Goal: Navigation & Orientation: Find specific page/section

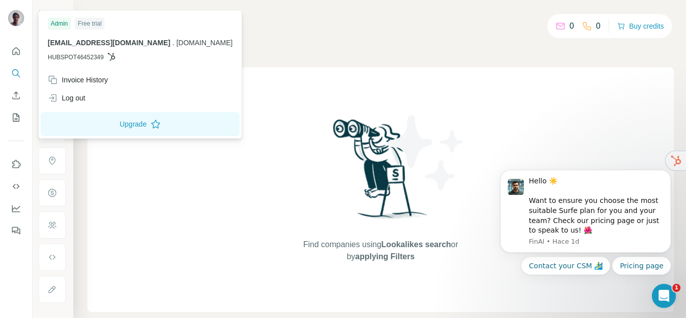
click at [57, 23] on div "Admin" at bounding box center [59, 24] width 23 height 12
click at [69, 55] on span "HUBSPOT46452349" at bounding box center [76, 57] width 56 height 9
drag, startPoint x: 71, startPoint y: 53, endPoint x: 0, endPoint y: 20, distance: 78.0
click at [59, 48] on div "catalina.pompei@insite-la.com . insite-la.com HUBSPOT46452349" at bounding box center [140, 50] width 185 height 24
click at [18, 23] on img at bounding box center [16, 18] width 16 height 16
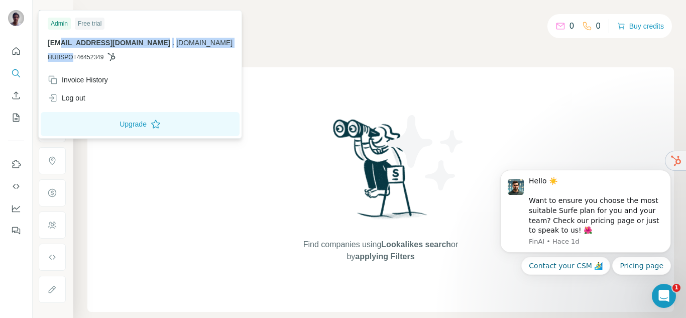
click at [18, 23] on img at bounding box center [16, 18] width 16 height 16
click at [114, 190] on div "Find companies using Lookalikes search or by applying Filters" at bounding box center [380, 189] width 587 height 245
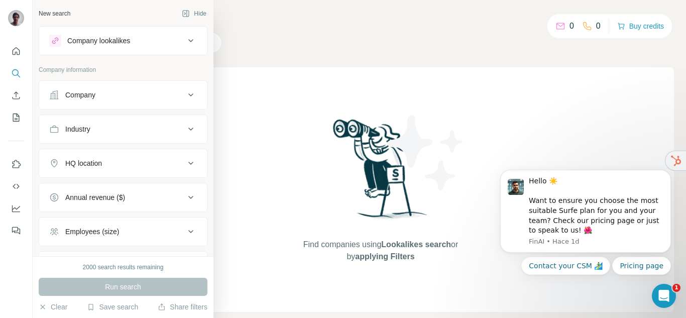
click at [36, 12] on div "New search Hide Company lookalikes Company information Company Industry HQ loca…" at bounding box center [123, 128] width 181 height 256
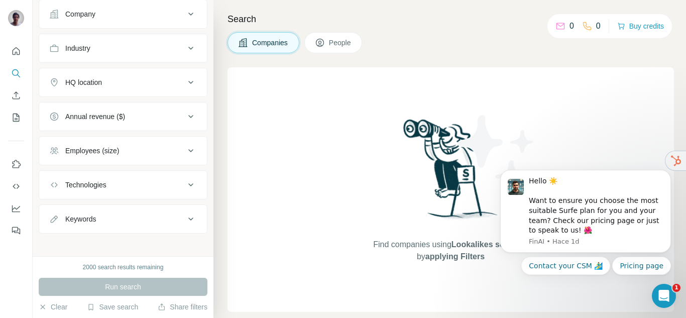
scroll to position [86, 0]
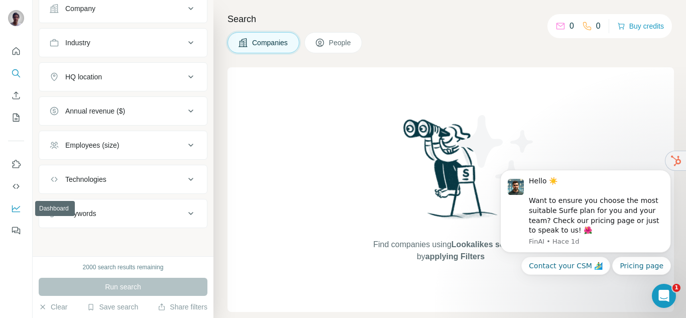
click at [11, 206] on button "Dashboard" at bounding box center [16, 208] width 16 height 18
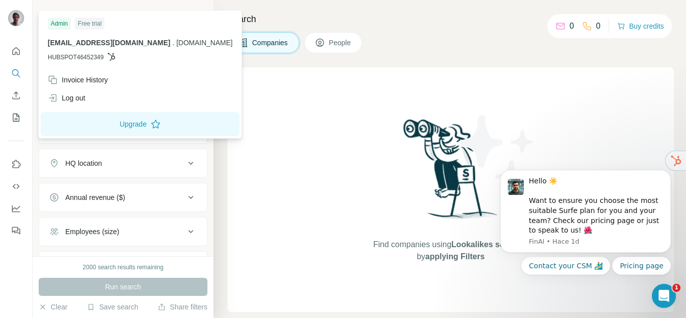
click at [16, 22] on img at bounding box center [16, 18] width 16 height 16
click at [65, 82] on div "Invoice History" at bounding box center [78, 80] width 60 height 10
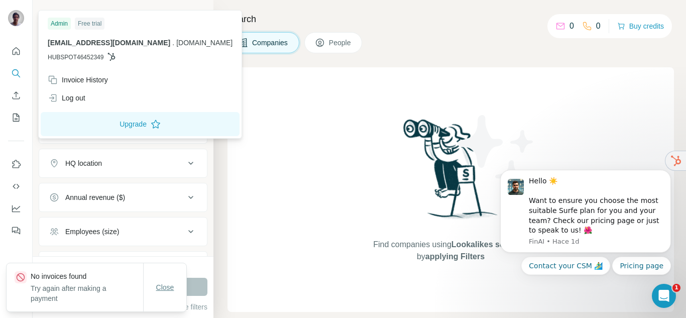
click at [161, 284] on span "Close" at bounding box center [165, 287] width 18 height 10
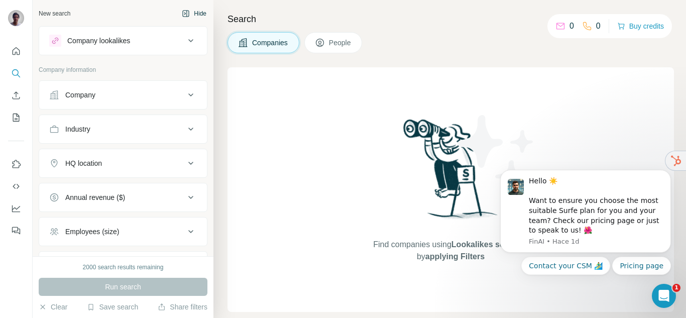
click at [187, 11] on button "Hide" at bounding box center [194, 13] width 39 height 15
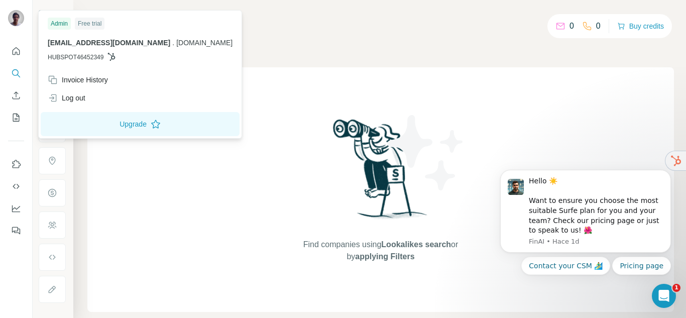
click at [18, 18] on img at bounding box center [16, 18] width 16 height 16
click at [295, 51] on div "Companies People" at bounding box center [380, 42] width 587 height 21
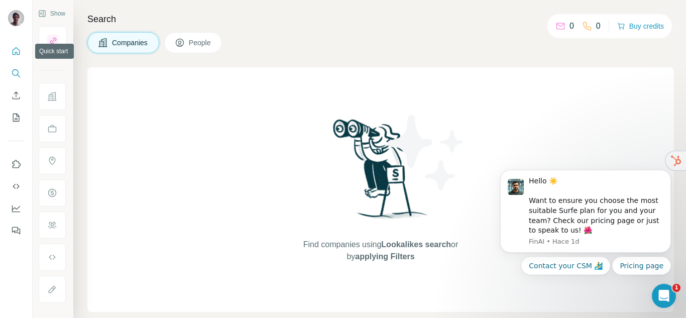
click at [20, 49] on icon "Quick start" at bounding box center [16, 51] width 10 height 10
click at [13, 204] on icon "Dashboard" at bounding box center [16, 208] width 10 height 10
click at [558, 32] on div "20 0" at bounding box center [576, 26] width 50 height 14
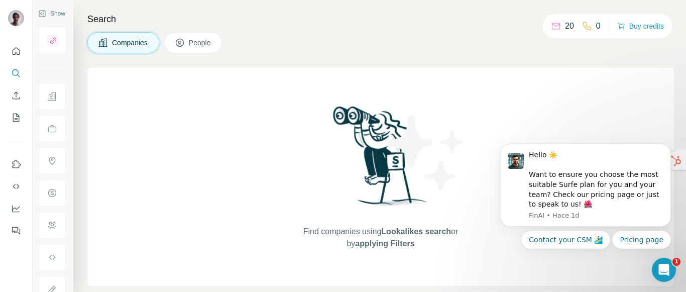
click at [551, 25] on icon at bounding box center [556, 26] width 10 height 10
click at [197, 42] on span "People" at bounding box center [200, 43] width 23 height 10
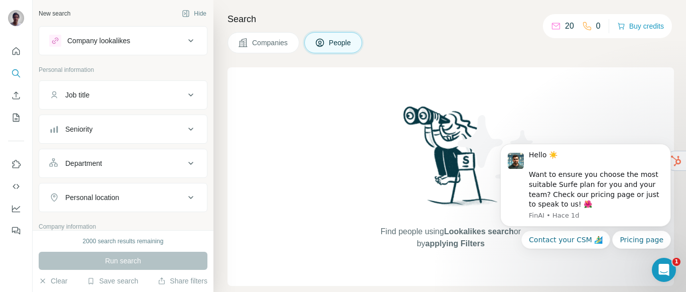
click at [256, 41] on span "Companies" at bounding box center [270, 43] width 37 height 10
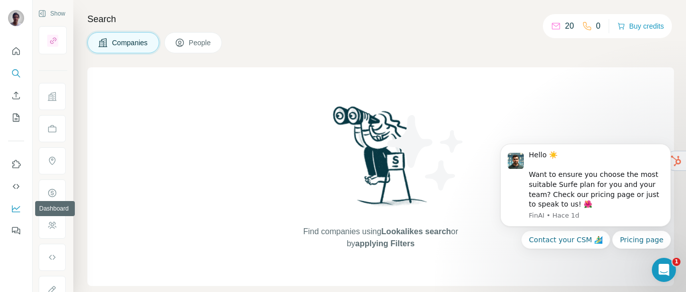
click at [20, 216] on button "Dashboard" at bounding box center [16, 208] width 16 height 18
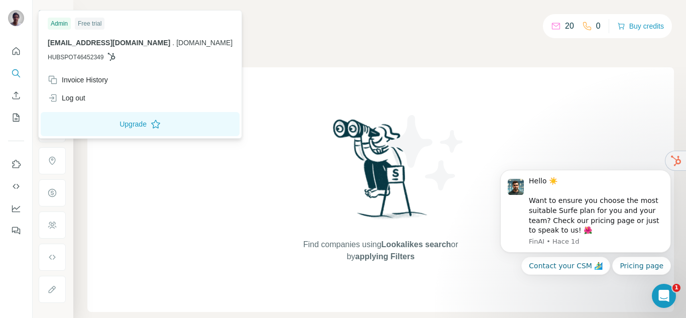
click at [26, 21] on div at bounding box center [17, 19] width 29 height 33
click at [17, 23] on img at bounding box center [16, 18] width 16 height 16
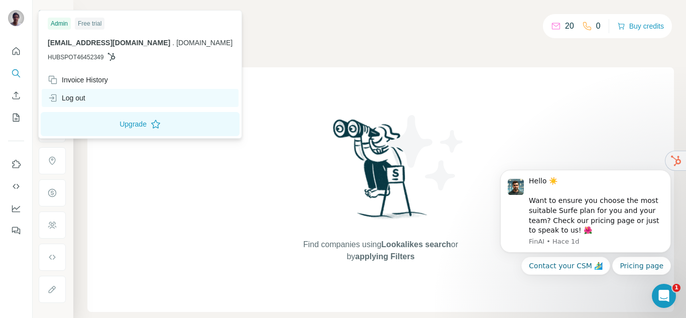
click at [71, 95] on div "Log out" at bounding box center [67, 98] width 38 height 10
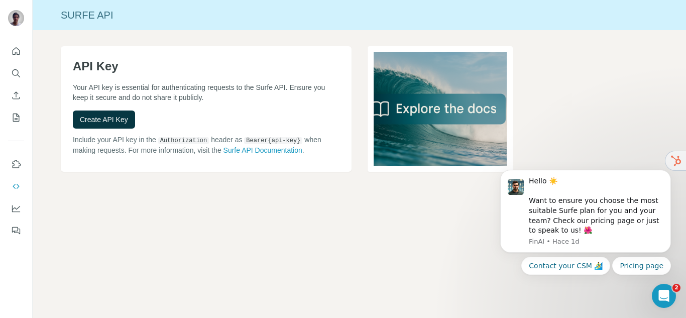
drag, startPoint x: 12, startPoint y: 207, endPoint x: 208, endPoint y: -37, distance: 313.2
click at [208, 0] on html "Surfe API API Key Your API key is essential for authenticating requests to the …" at bounding box center [343, 159] width 686 height 318
click at [15, 207] on icon "Dashboard" at bounding box center [16, 208] width 10 height 10
click at [23, 52] on button "Quick start" at bounding box center [16, 51] width 16 height 18
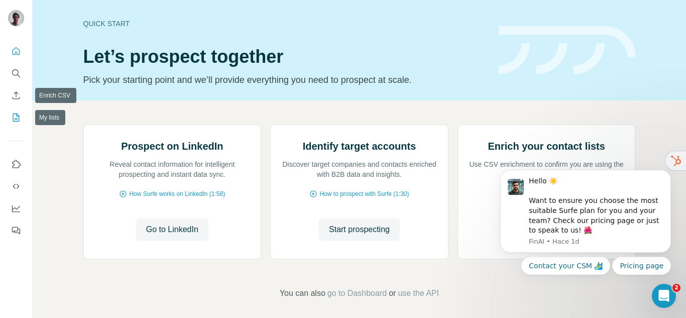
click at [17, 112] on button "My lists" at bounding box center [16, 117] width 16 height 18
